Goal: Information Seeking & Learning: Check status

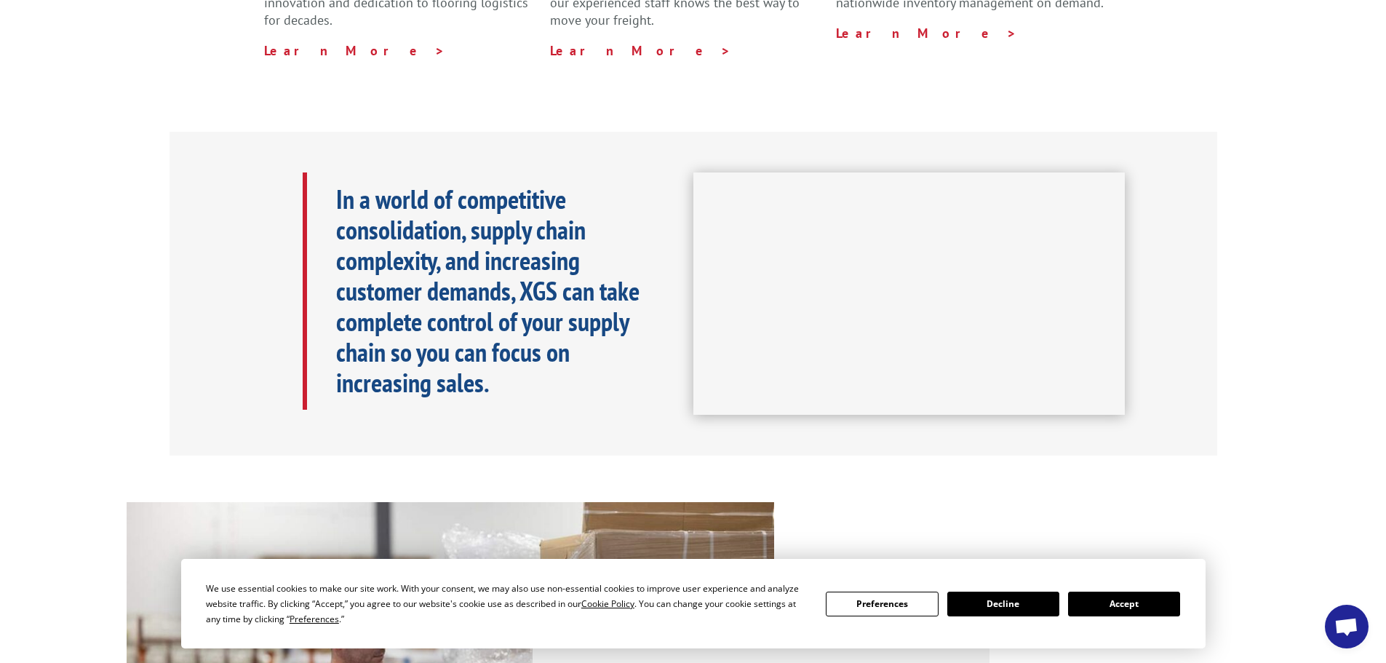
click at [1119, 604] on button "Accept" at bounding box center [1124, 603] width 112 height 25
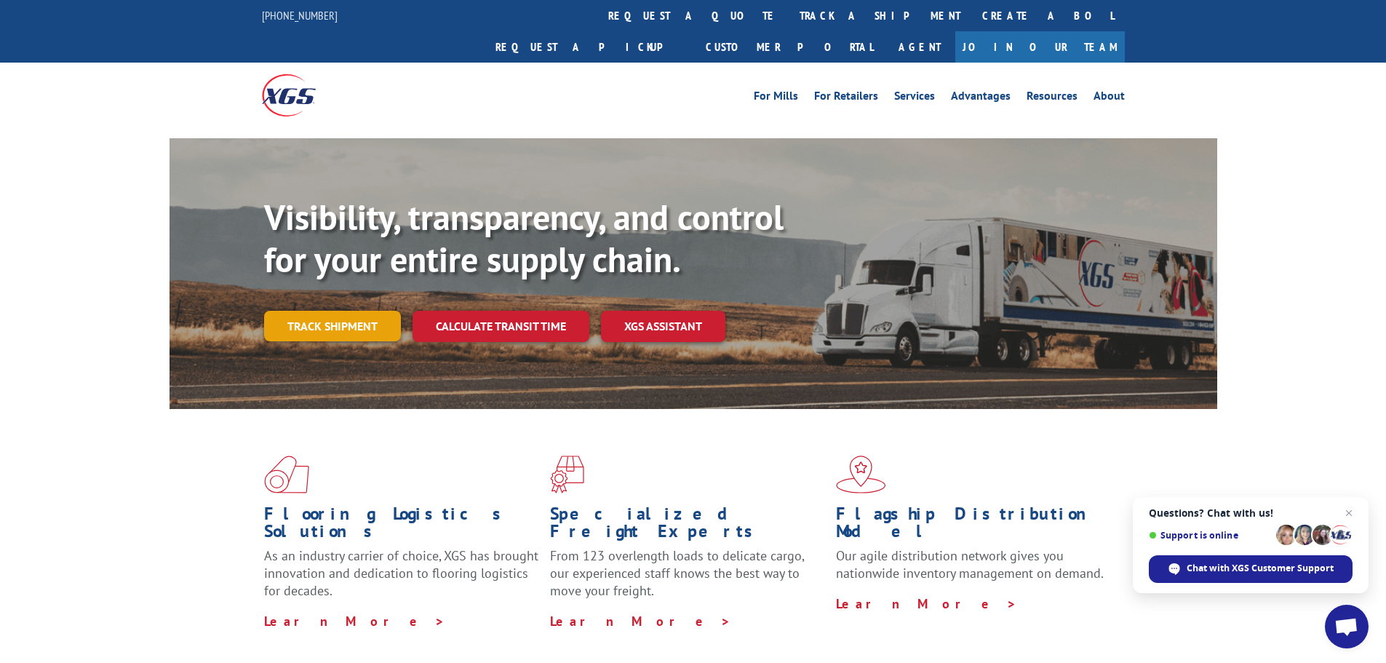
click at [281, 311] on link "Track shipment" at bounding box center [332, 326] width 137 height 31
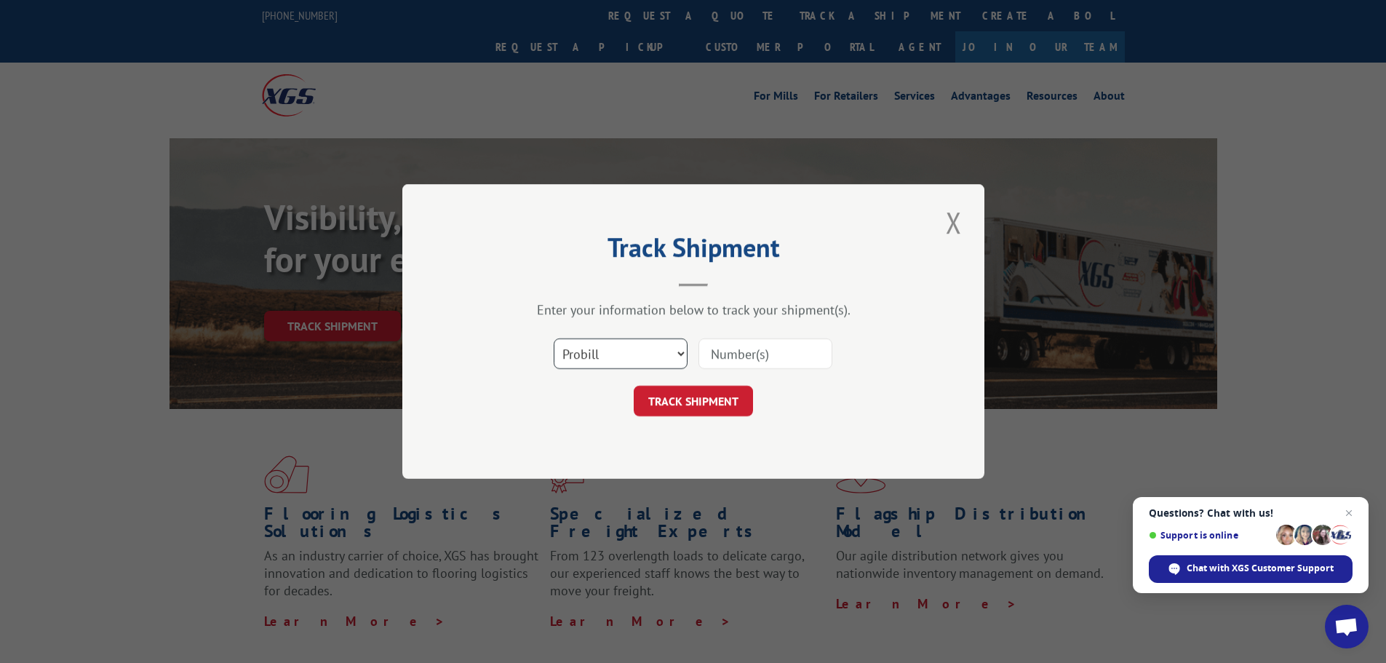
click at [648, 361] on select "Select category... Probill BOL PO" at bounding box center [621, 353] width 134 height 31
click at [554, 338] on select "Select category... Probill BOL PO" at bounding box center [621, 353] width 134 height 31
paste input "16944689"
type input "16944689"
click at [675, 409] on button "TRACK SHIPMENT" at bounding box center [693, 401] width 119 height 31
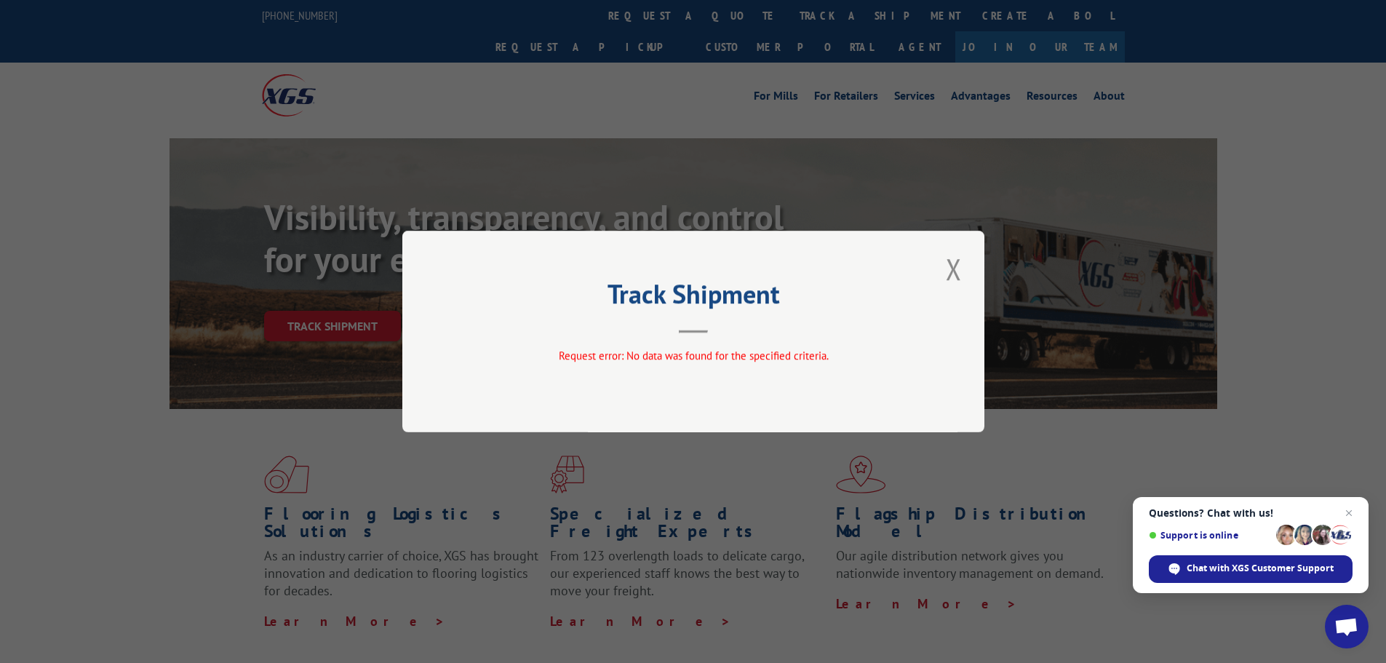
drag, startPoint x: 768, startPoint y: 368, endPoint x: 783, endPoint y: 351, distance: 22.7
click at [768, 368] on div "Request error: No data was found for the specified criteria." at bounding box center [693, 359] width 437 height 22
click at [947, 272] on button "Close modal" at bounding box center [953, 269] width 25 height 40
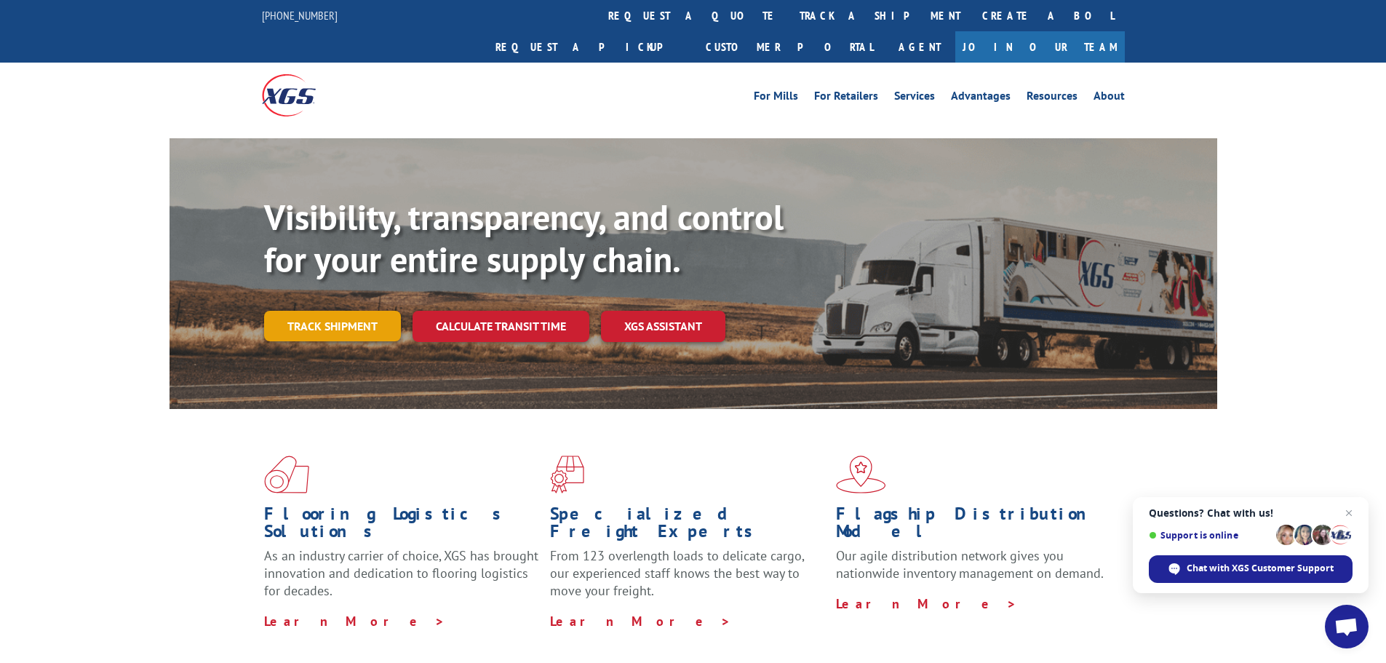
click at [286, 311] on link "Track shipment" at bounding box center [332, 326] width 137 height 31
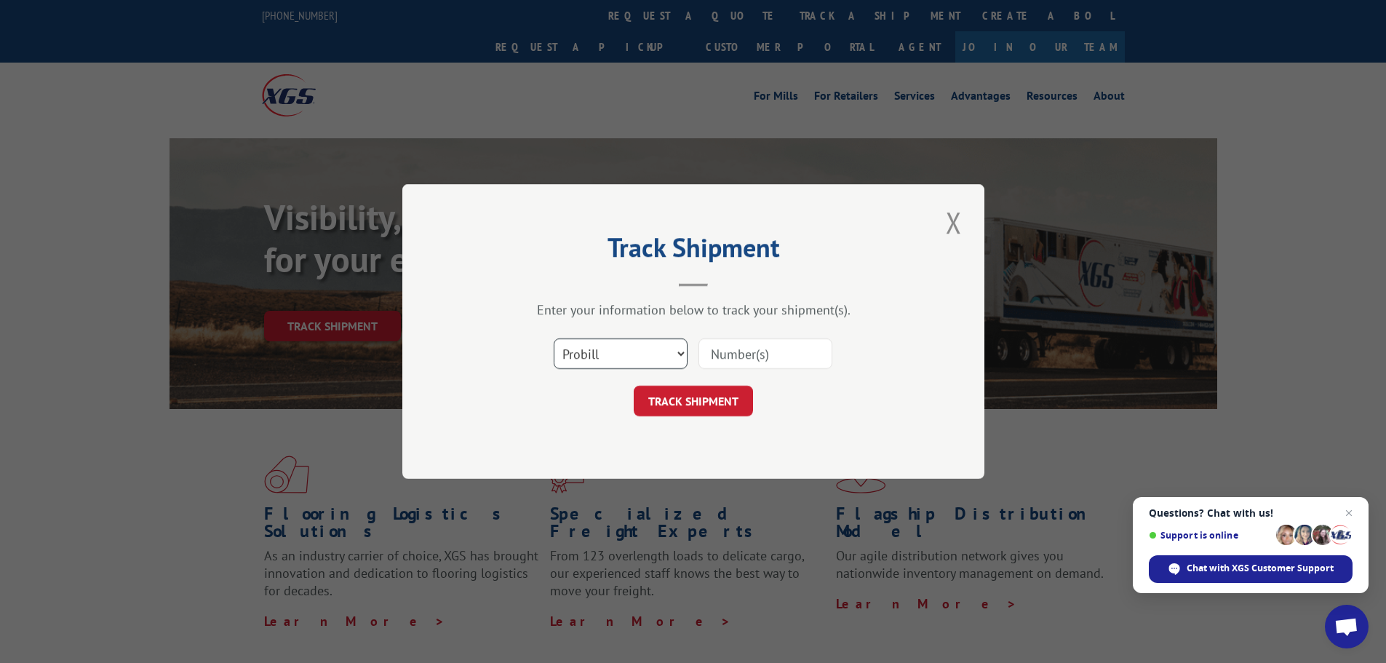
drag, startPoint x: 624, startPoint y: 354, endPoint x: 624, endPoint y: 367, distance: 13.8
click at [624, 354] on select "Select category... Probill BOL PO" at bounding box center [621, 353] width 134 height 31
select select "bol"
click at [554, 338] on select "Select category... Probill BOL PO" at bounding box center [621, 353] width 134 height 31
paste input "16944689"
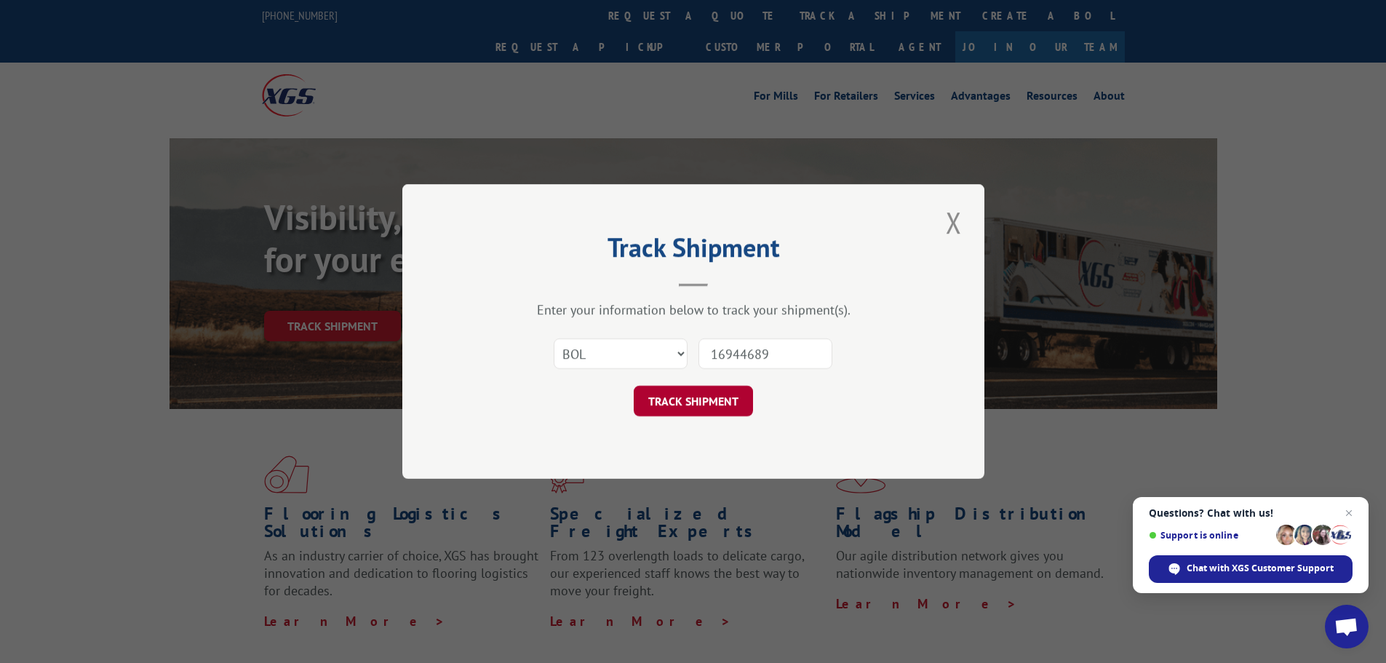
type input "16944689"
click at [694, 391] on button "TRACK SHIPMENT" at bounding box center [693, 401] width 119 height 31
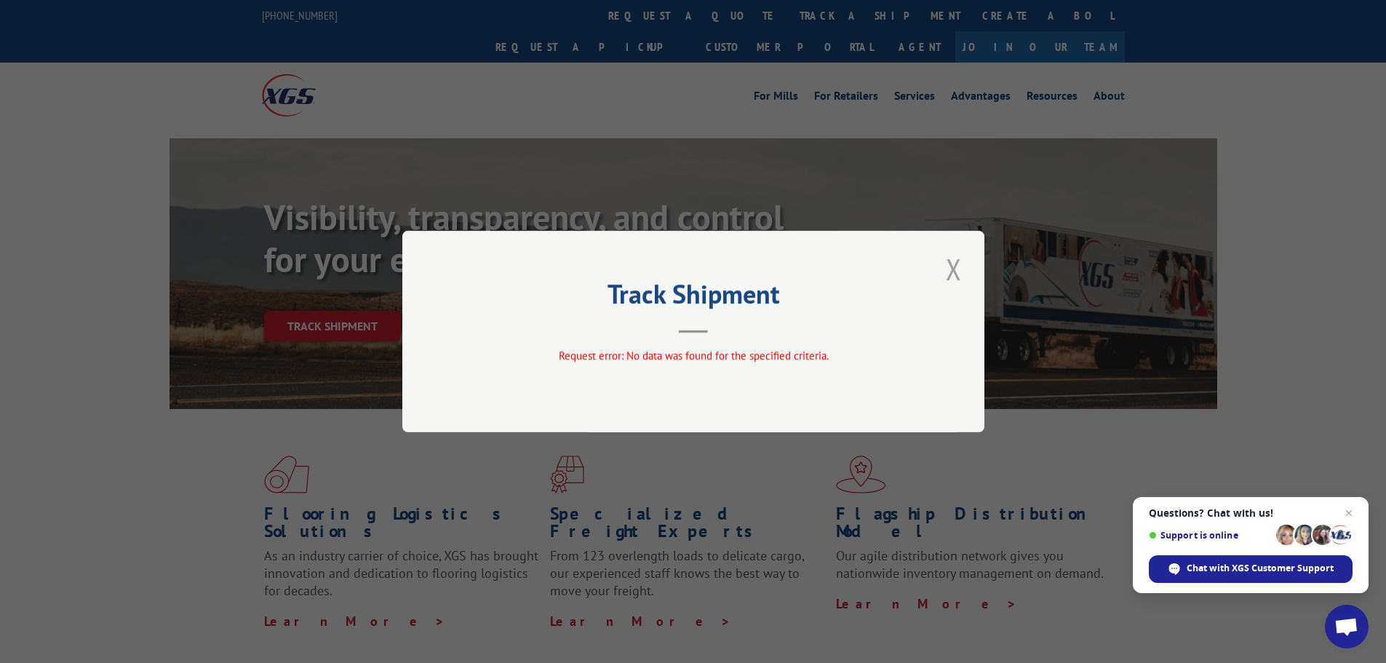
click at [949, 266] on button "Close modal" at bounding box center [953, 269] width 25 height 40
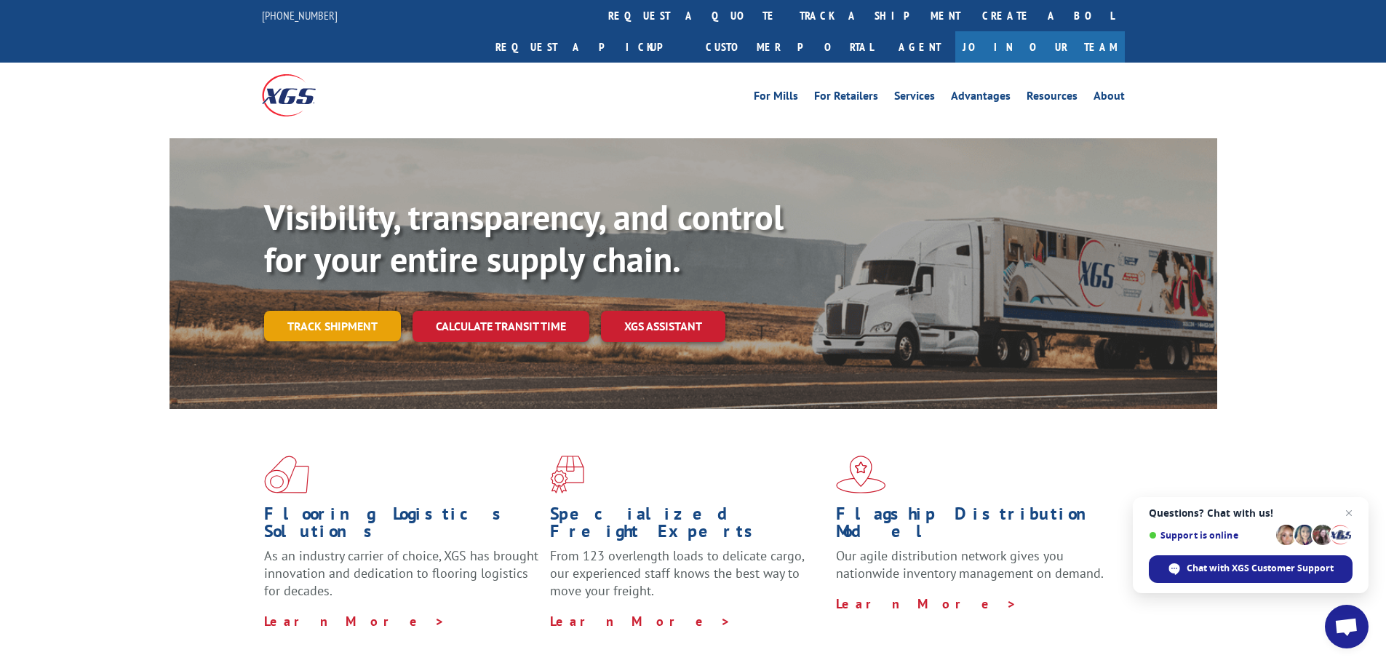
click at [367, 311] on link "Track shipment" at bounding box center [332, 326] width 137 height 31
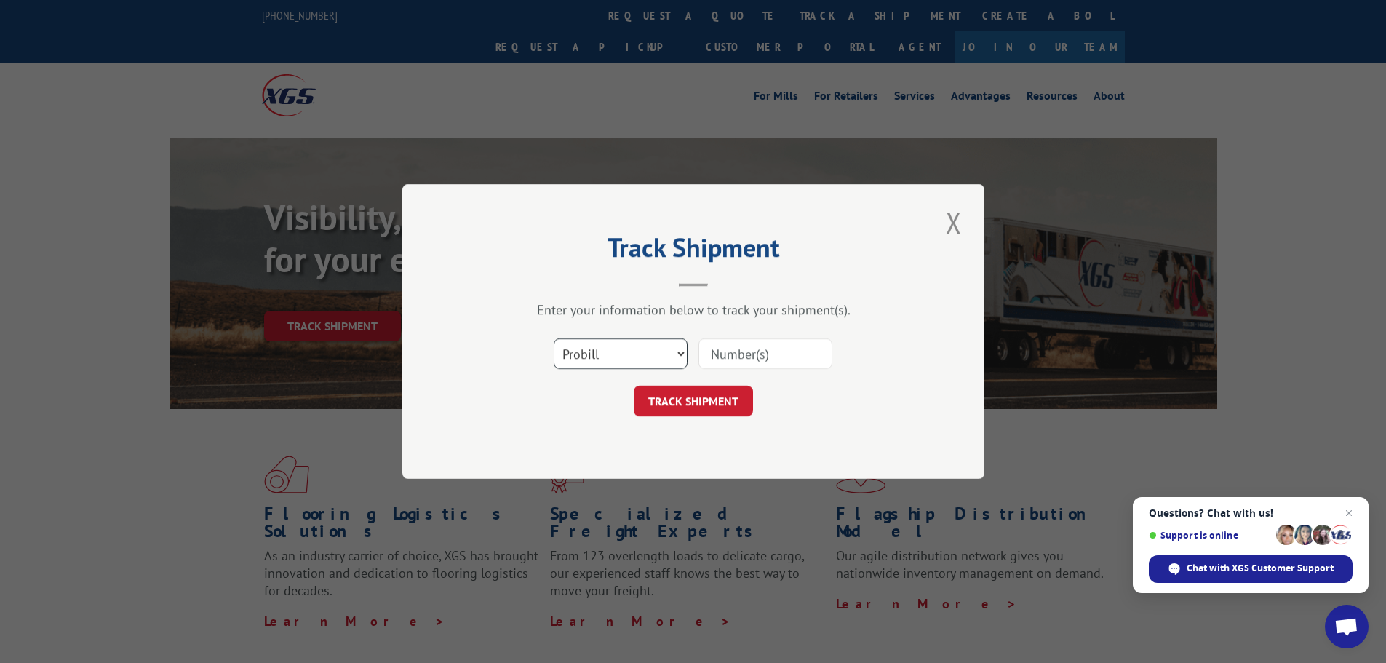
drag, startPoint x: 632, startPoint y: 344, endPoint x: 632, endPoint y: 367, distance: 22.6
click at [632, 344] on select "Select category... Probill BOL PO" at bounding box center [621, 353] width 134 height 31
select select "po"
click at [554, 338] on select "Select category... Probill BOL PO" at bounding box center [621, 353] width 134 height 31
paste input "16944689"
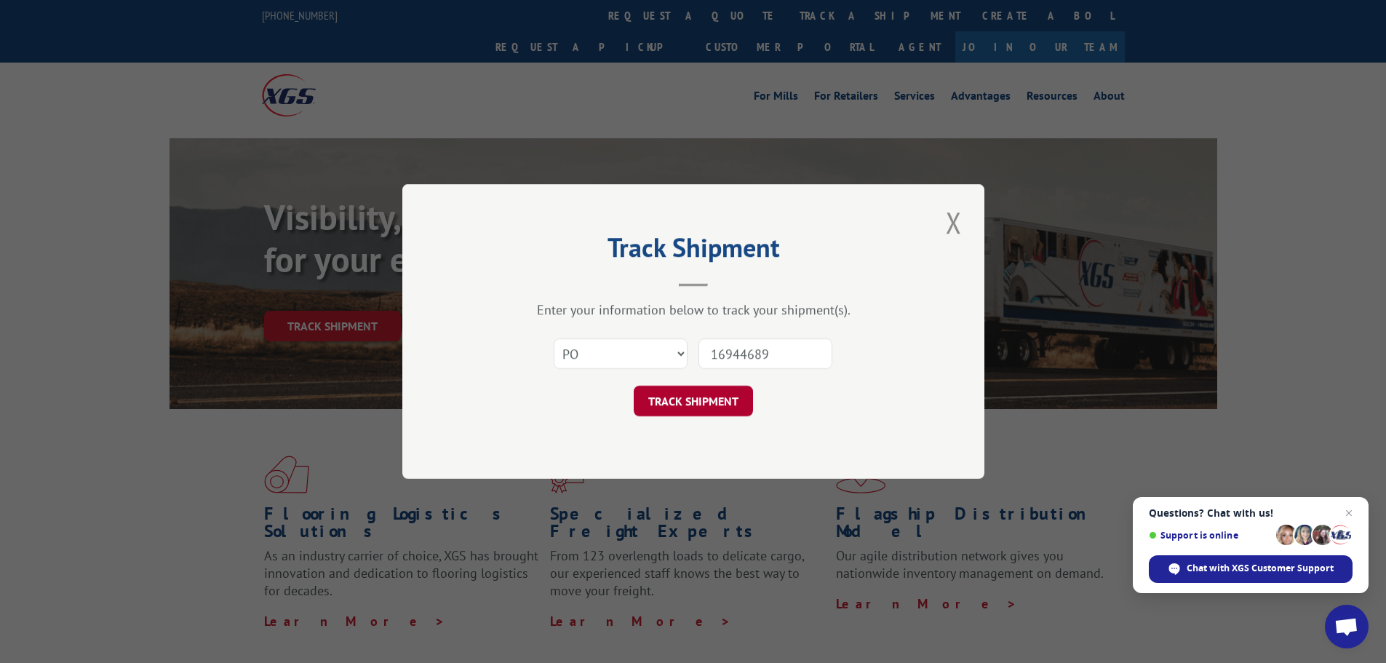
type input "16944689"
click at [691, 405] on button "TRACK SHIPMENT" at bounding box center [693, 401] width 119 height 31
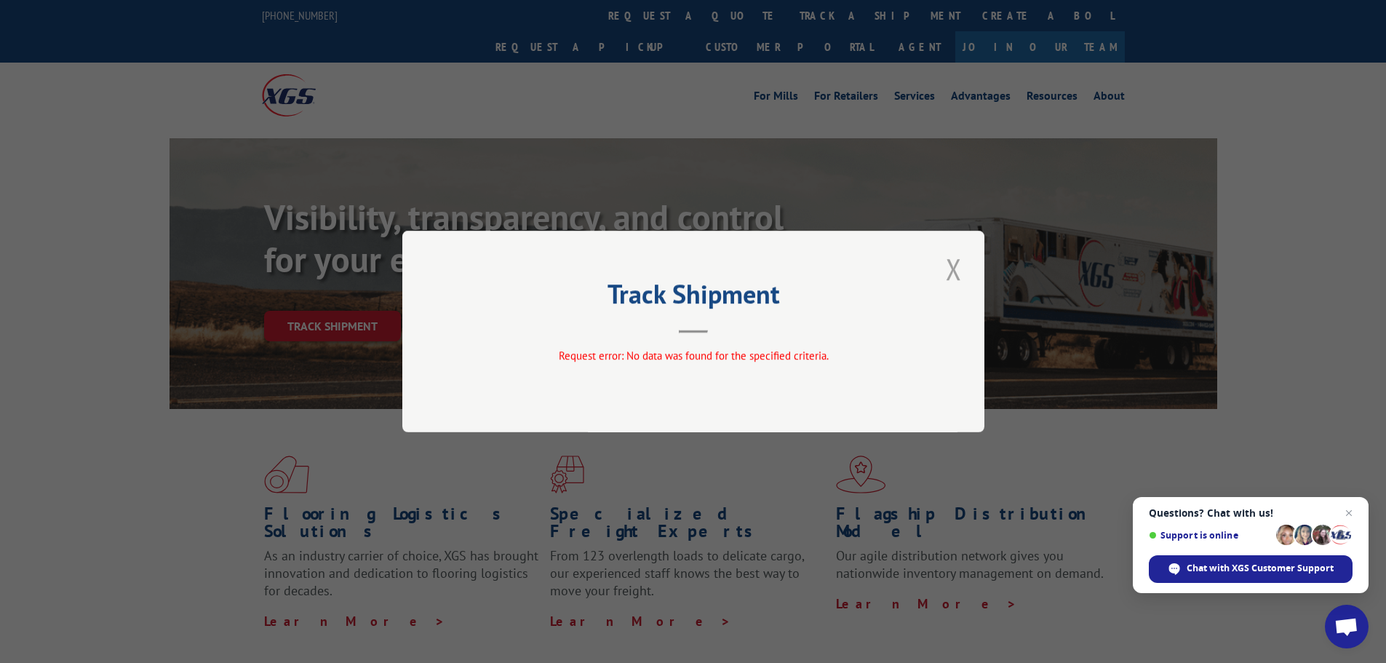
click at [952, 274] on button "Close modal" at bounding box center [953, 269] width 25 height 40
